Goal: Navigation & Orientation: Find specific page/section

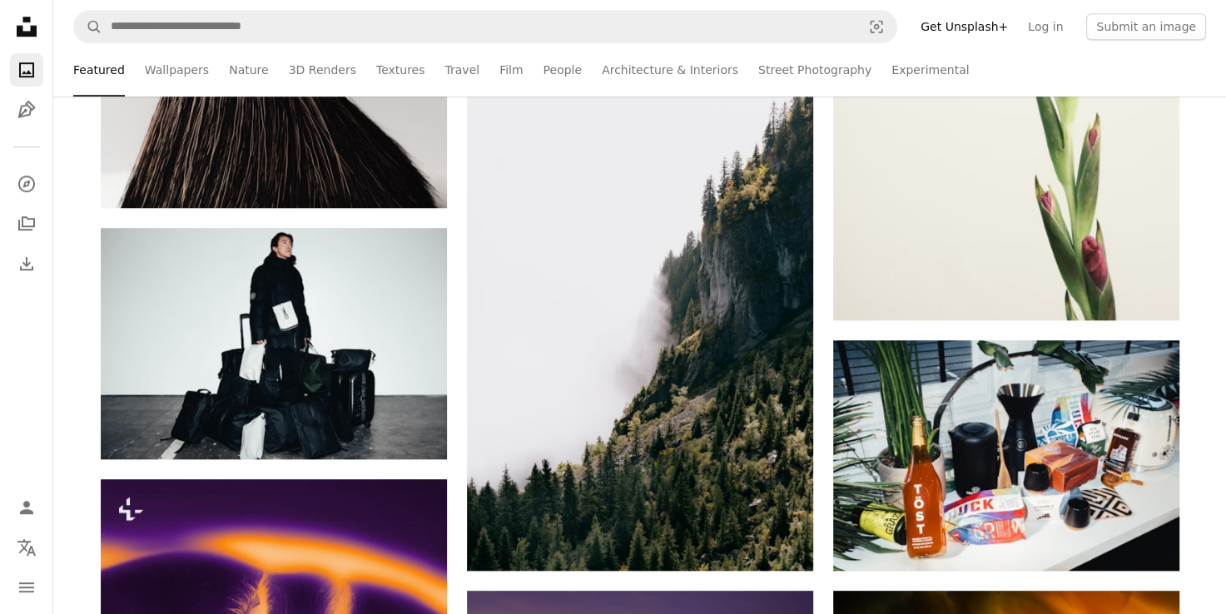
scroll to position [1145, 0]
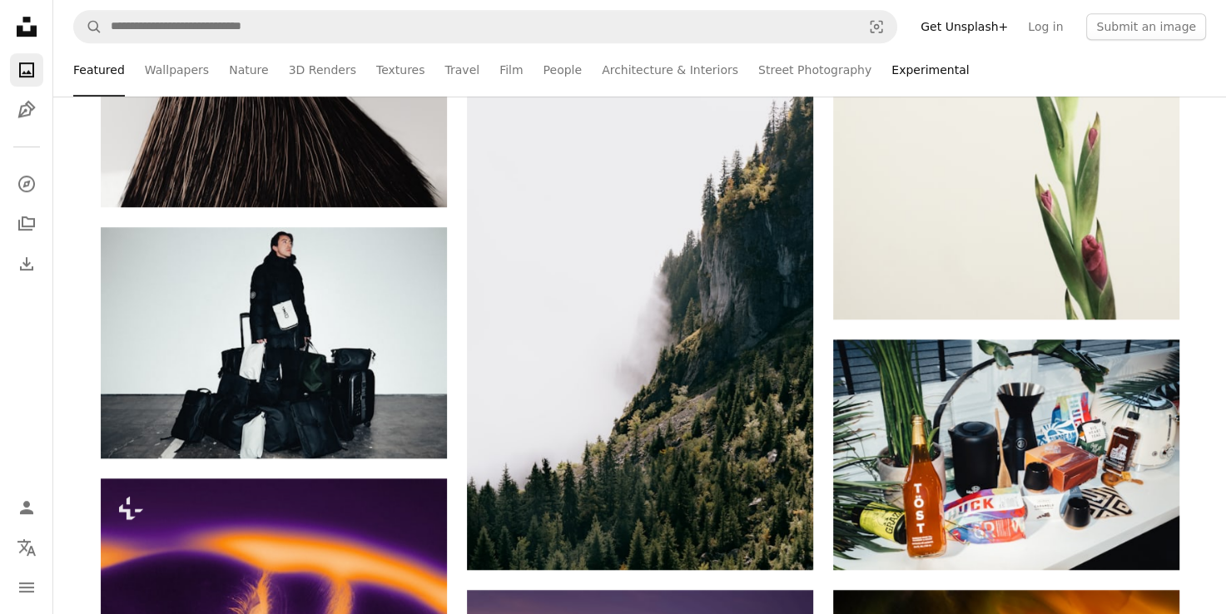
click at [891, 68] on link "Experimental" at bounding box center [929, 69] width 77 height 53
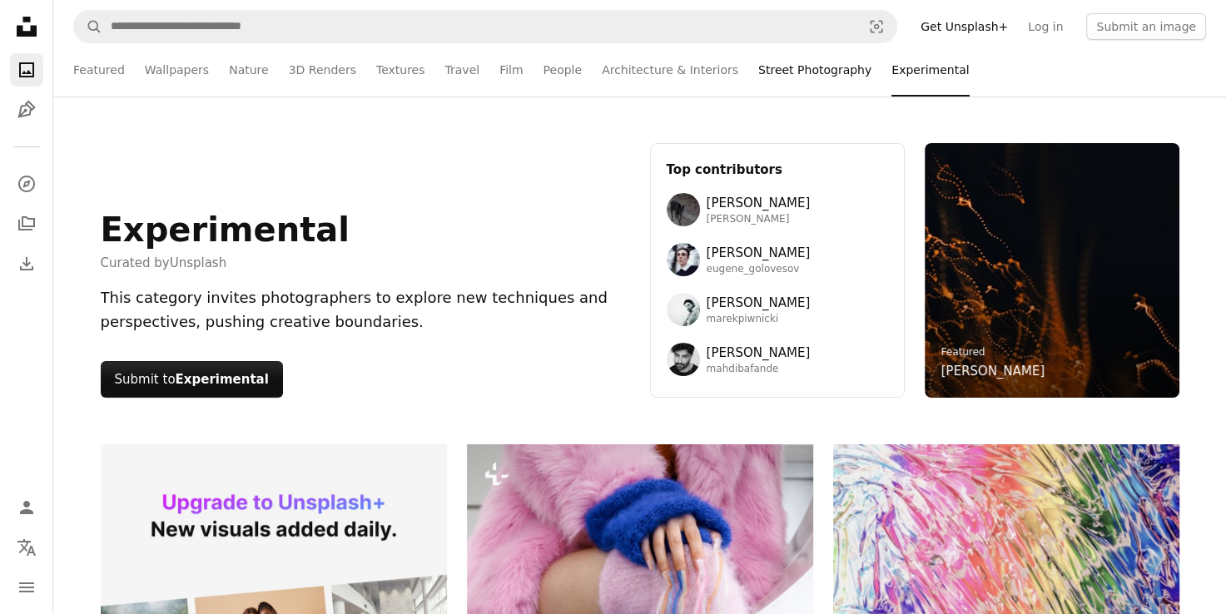
click at [758, 68] on link "Street Photography" at bounding box center [814, 69] width 113 height 53
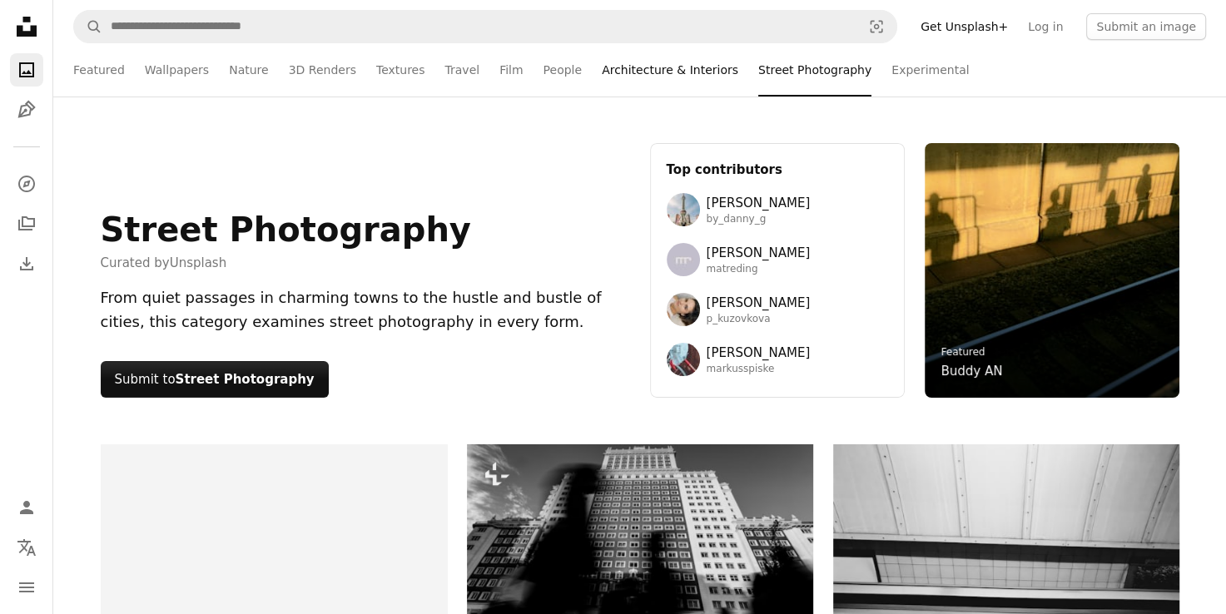
click at [616, 83] on link "Architecture & Interiors" at bounding box center [670, 69] width 136 height 53
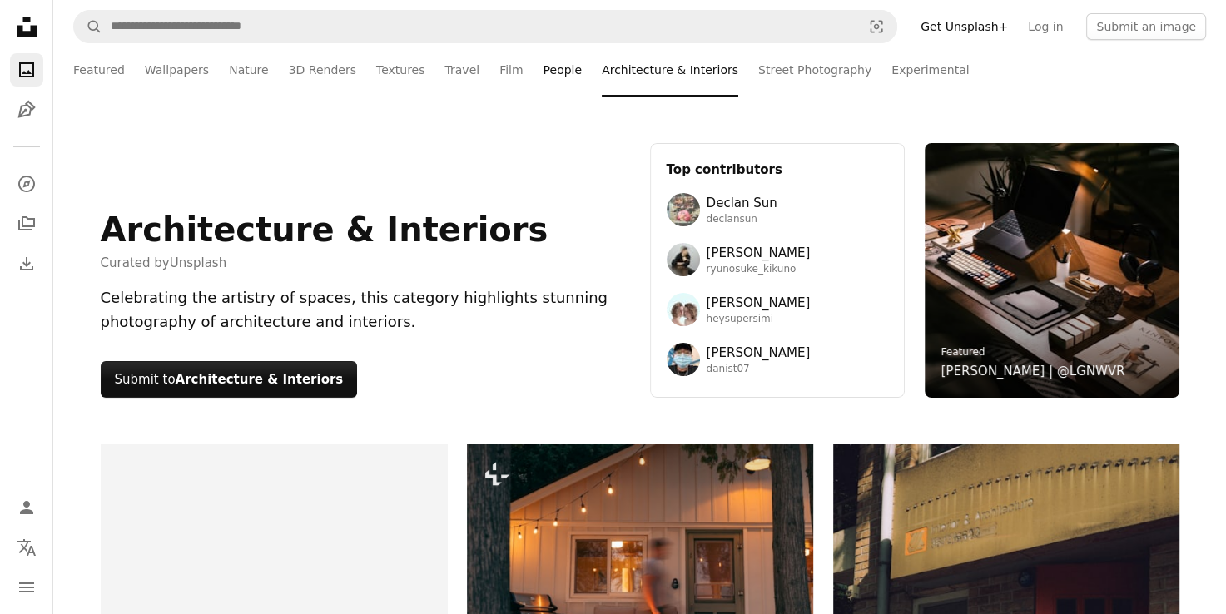
click at [543, 82] on link "People" at bounding box center [562, 69] width 39 height 53
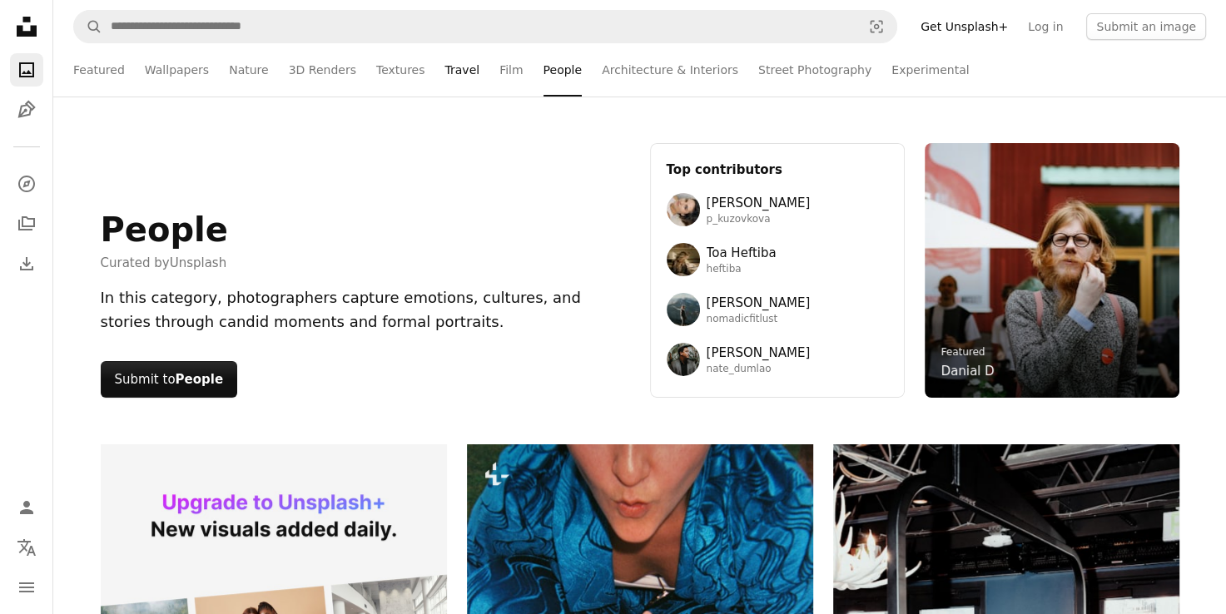
click at [444, 77] on link "Travel" at bounding box center [461, 69] width 35 height 53
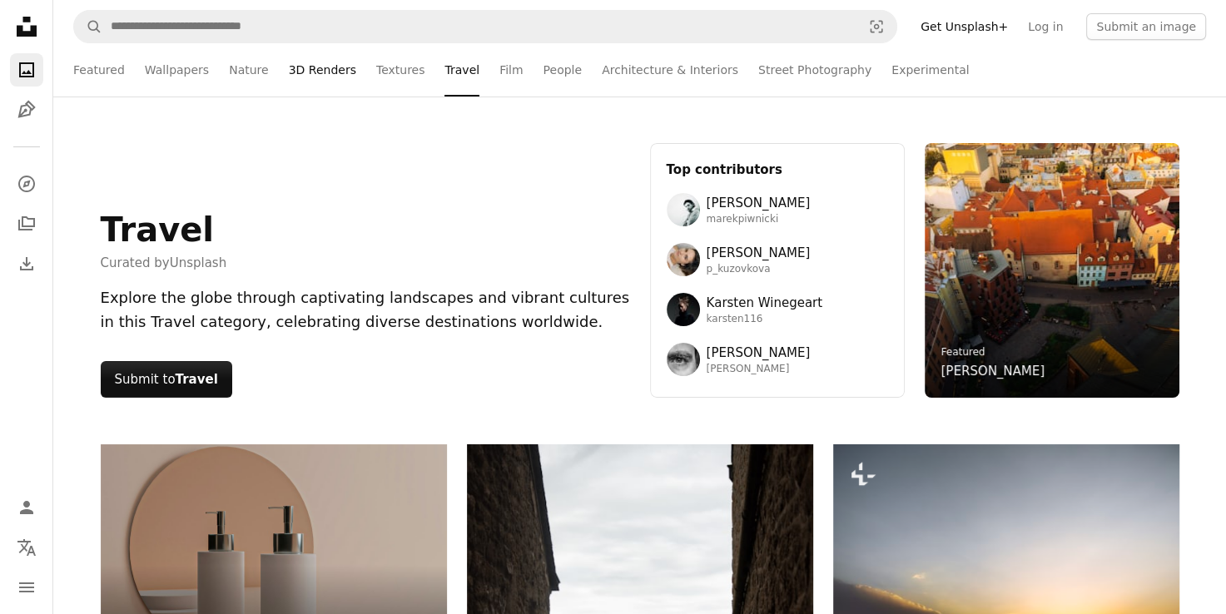
click at [334, 84] on link "3D Renders" at bounding box center [322, 69] width 67 height 53
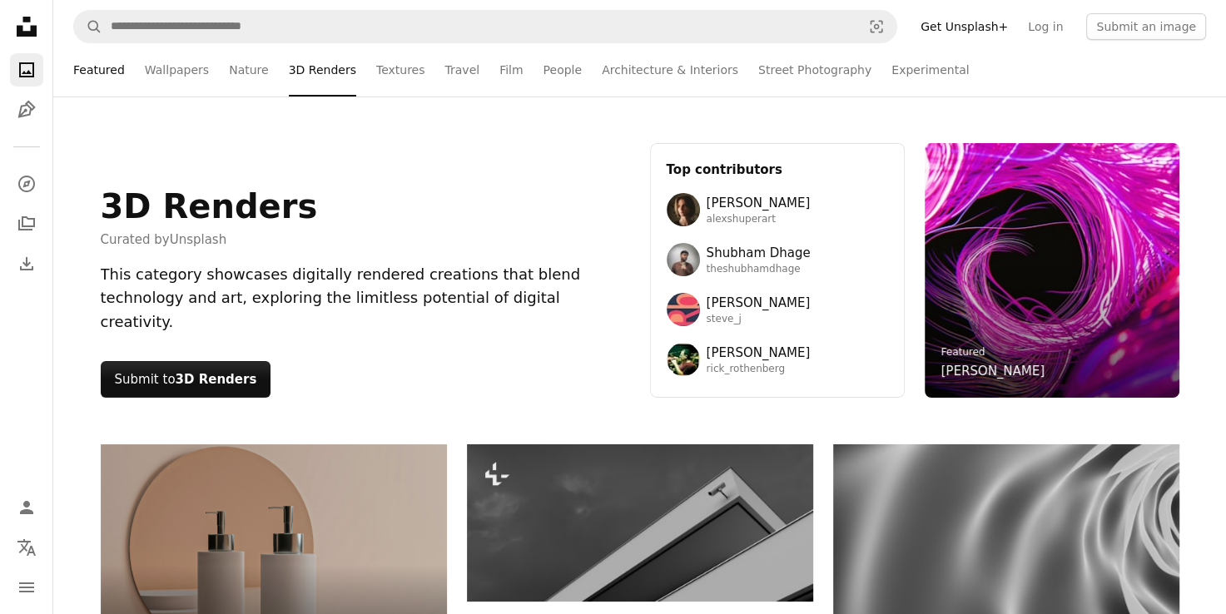
click at [82, 79] on link "Featured" at bounding box center [99, 69] width 52 height 53
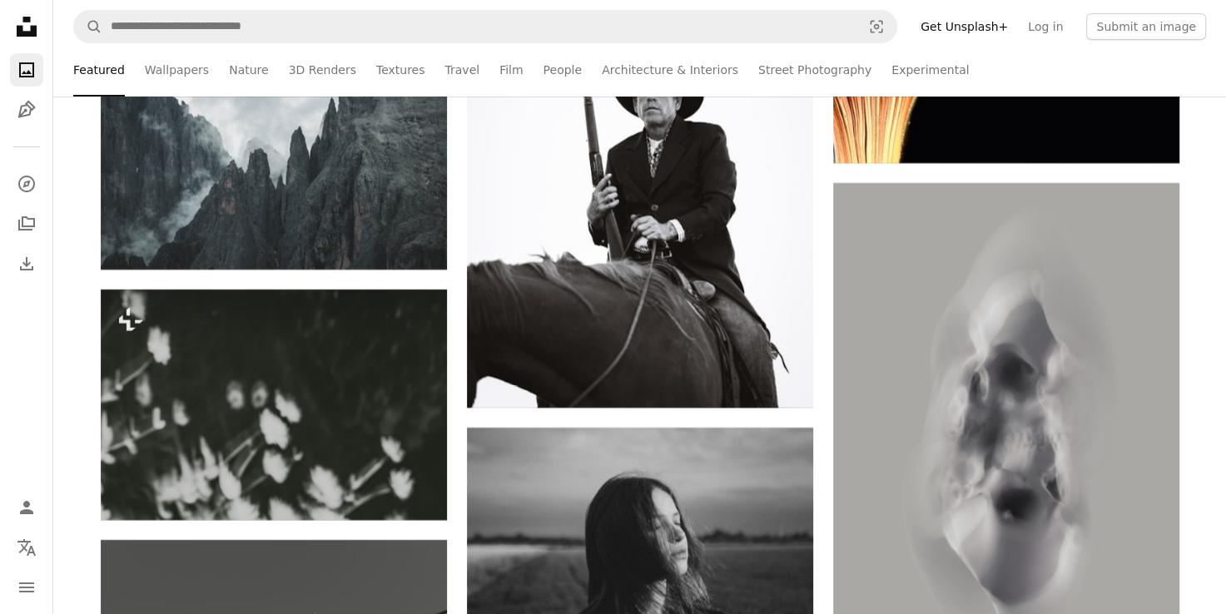
scroll to position [12622, 0]
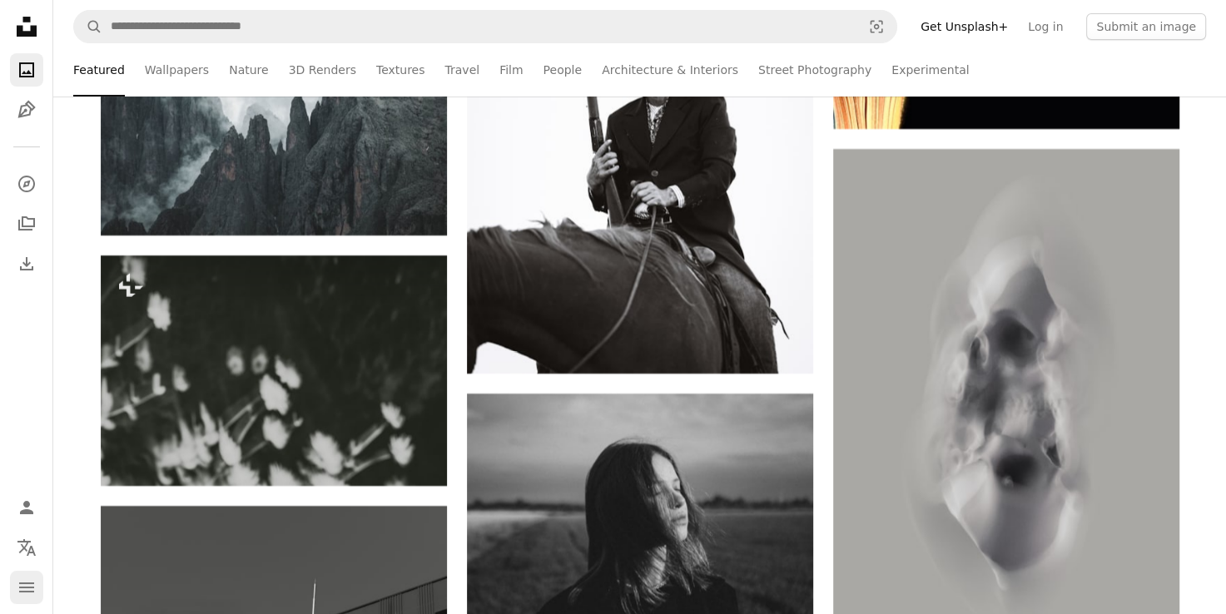
click at [10, 587] on button "navigation menu" at bounding box center [26, 587] width 33 height 33
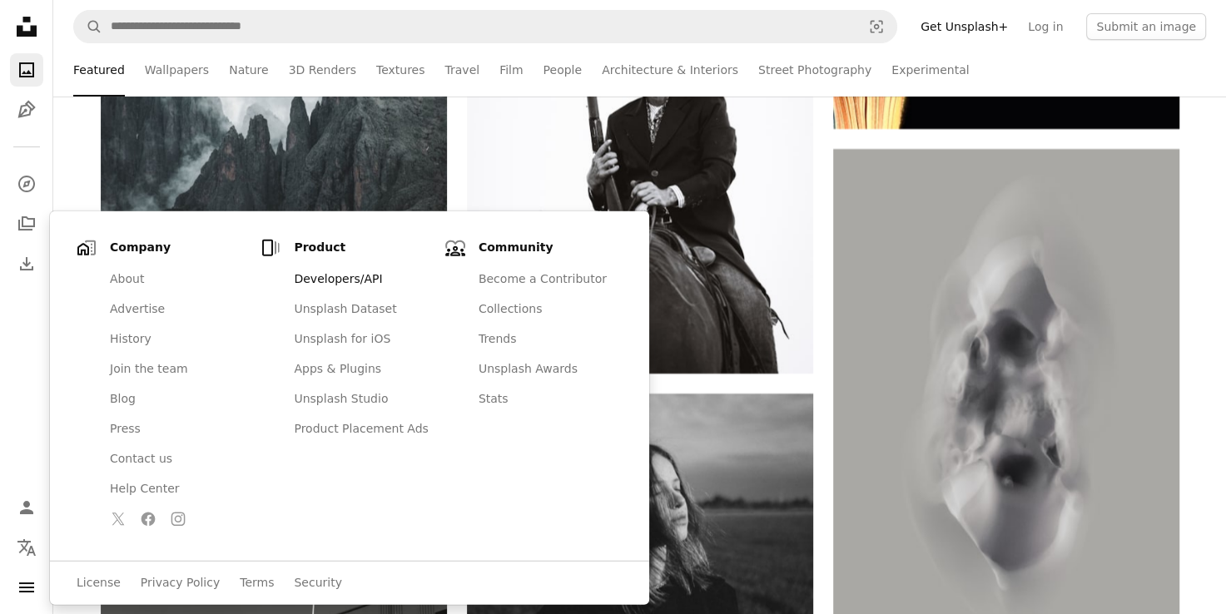
click at [326, 270] on link "Developers/API" at bounding box center [361, 280] width 154 height 30
